Goal: Task Accomplishment & Management: Manage account settings

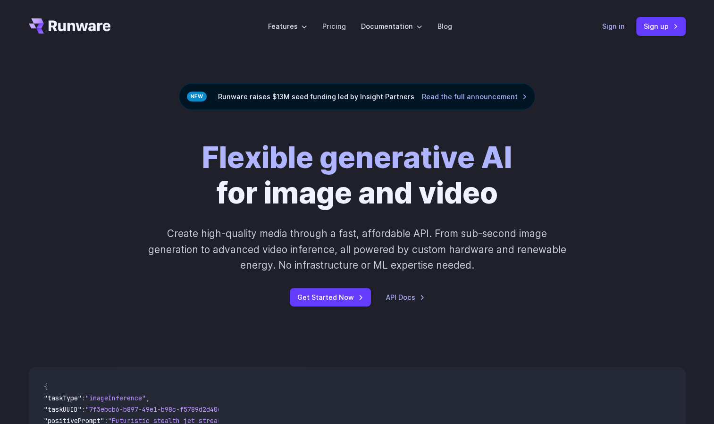
click at [606, 27] on link "Sign in" at bounding box center [613, 26] width 23 height 11
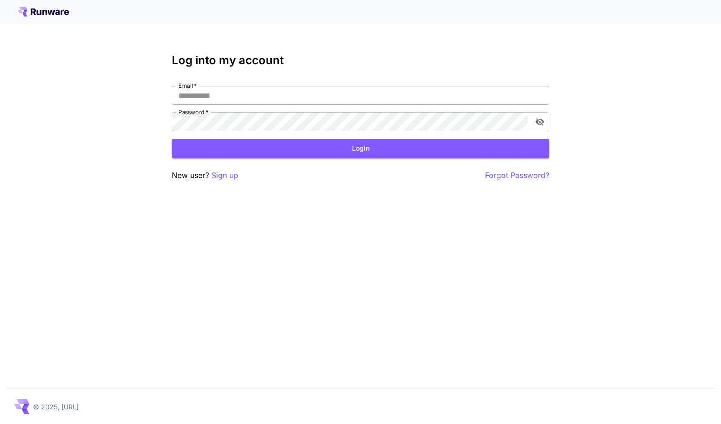
click at [254, 94] on input "Email   *" at bounding box center [361, 95] width 378 height 19
type input "**********"
click button "Login" at bounding box center [361, 148] width 378 height 19
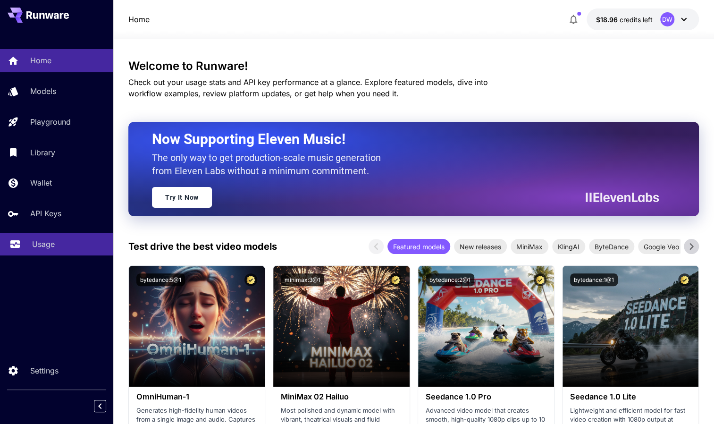
click at [60, 238] on link "Usage" at bounding box center [56, 244] width 113 height 23
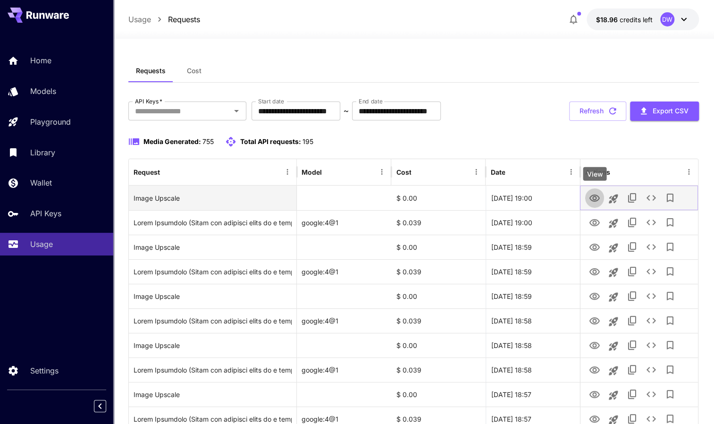
click at [592, 197] on icon "View" at bounding box center [594, 198] width 11 height 11
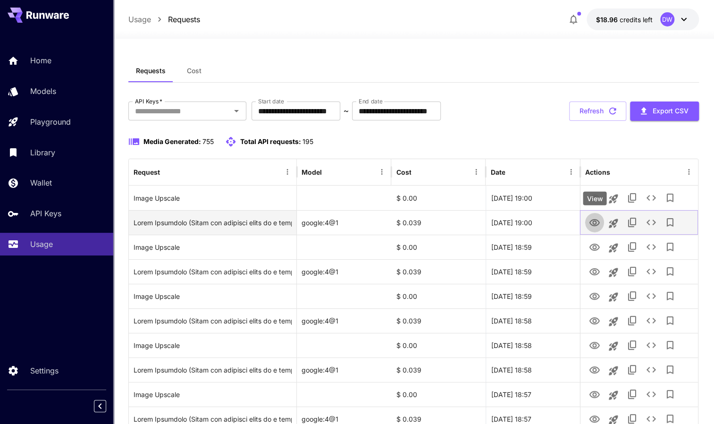
click at [595, 220] on icon "View" at bounding box center [595, 222] width 10 height 7
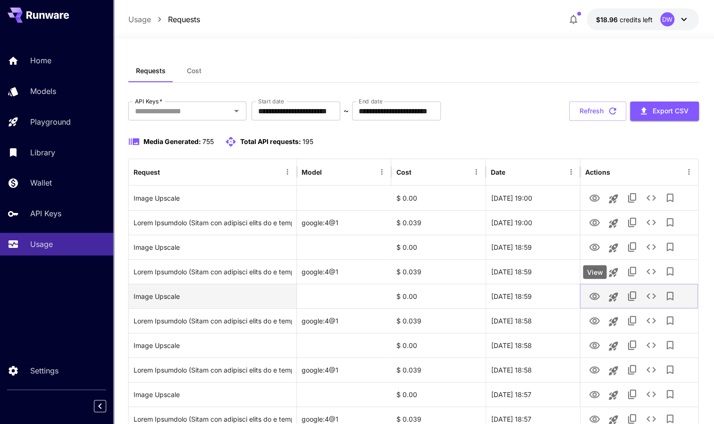
click at [597, 295] on icon "View" at bounding box center [594, 296] width 11 height 11
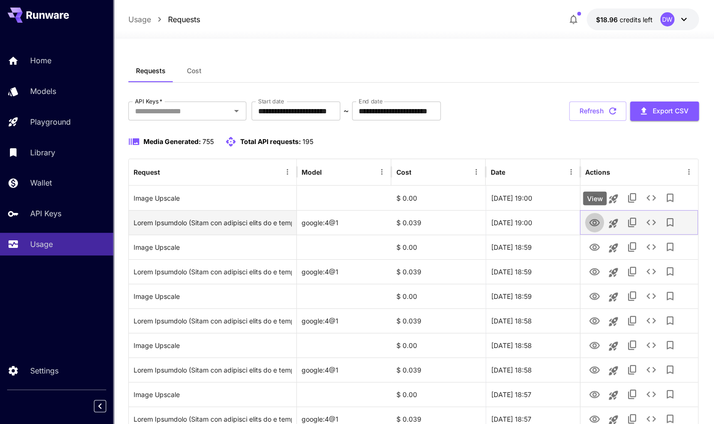
click at [591, 223] on icon "View" at bounding box center [595, 222] width 10 height 7
click at [543, 225] on div "[DATE] 19:00" at bounding box center [533, 222] width 94 height 25
click at [591, 214] on button "View" at bounding box center [594, 221] width 19 height 19
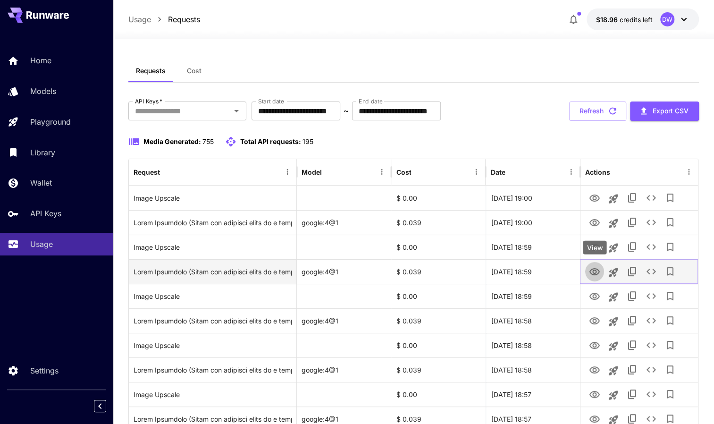
click at [596, 266] on icon "View" at bounding box center [594, 271] width 11 height 11
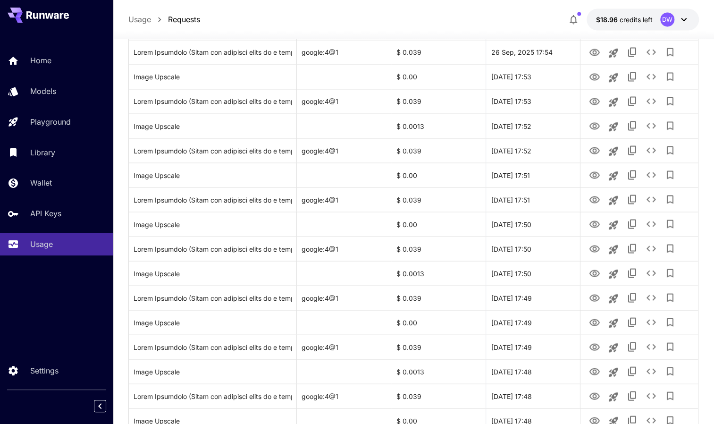
scroll to position [1042, 0]
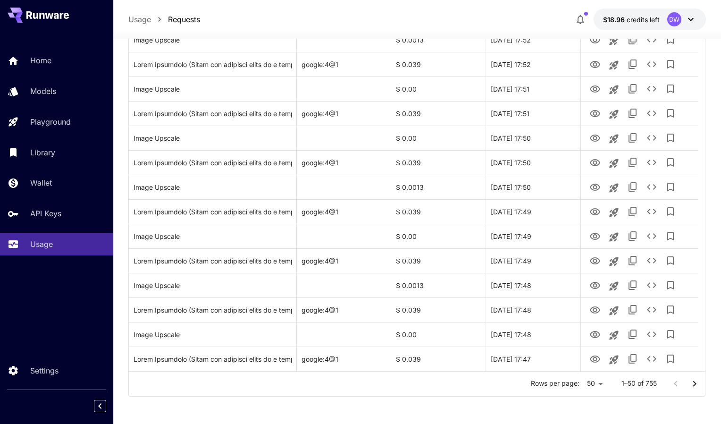
click at [592, 405] on li "100" at bounding box center [588, 404] width 28 height 17
type input "***"
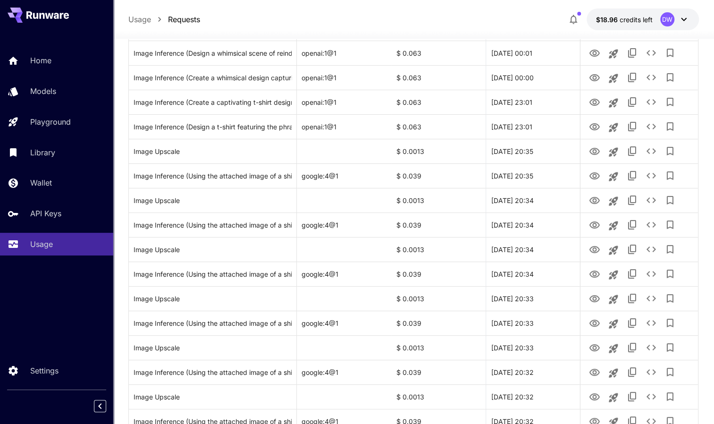
scroll to position [2269, 0]
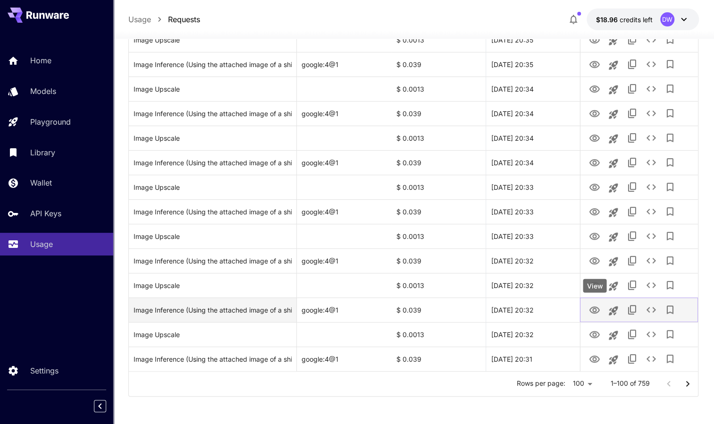
click at [595, 309] on icon "View" at bounding box center [594, 309] width 11 height 11
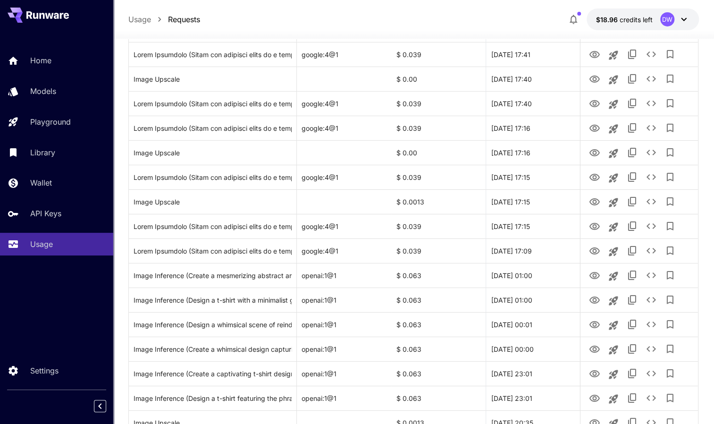
scroll to position [1883, 0]
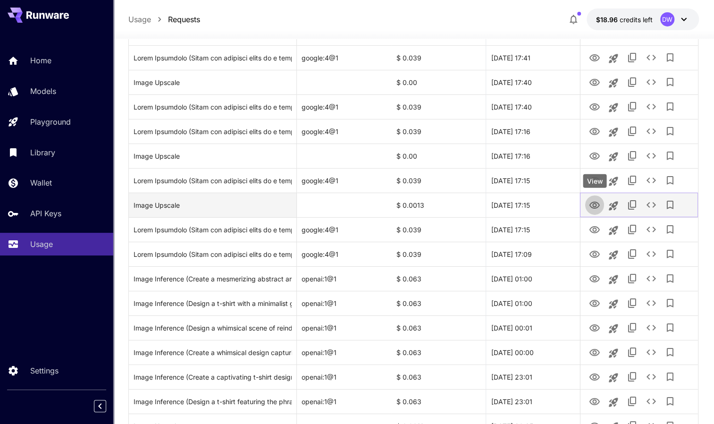
click at [593, 203] on icon "View" at bounding box center [595, 205] width 10 height 7
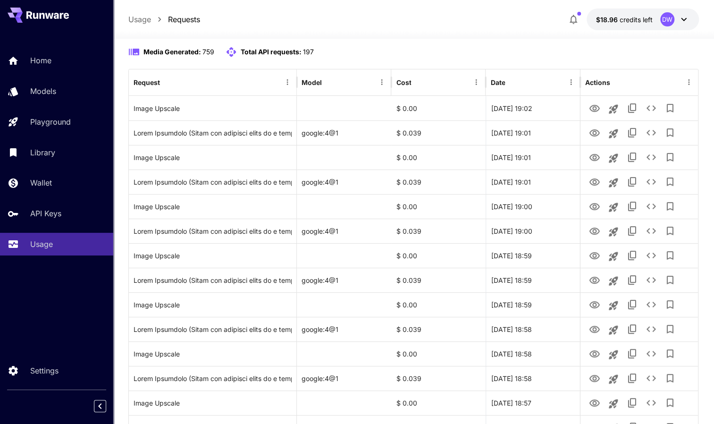
scroll to position [0, 0]
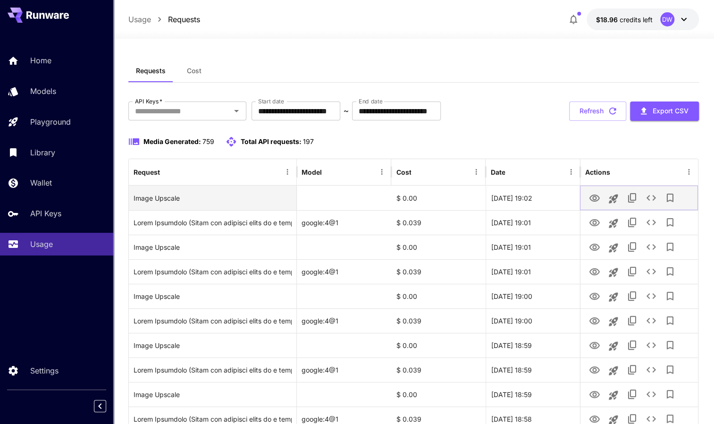
click at [596, 197] on icon "View" at bounding box center [595, 197] width 10 height 7
